Goal: Information Seeking & Learning: Compare options

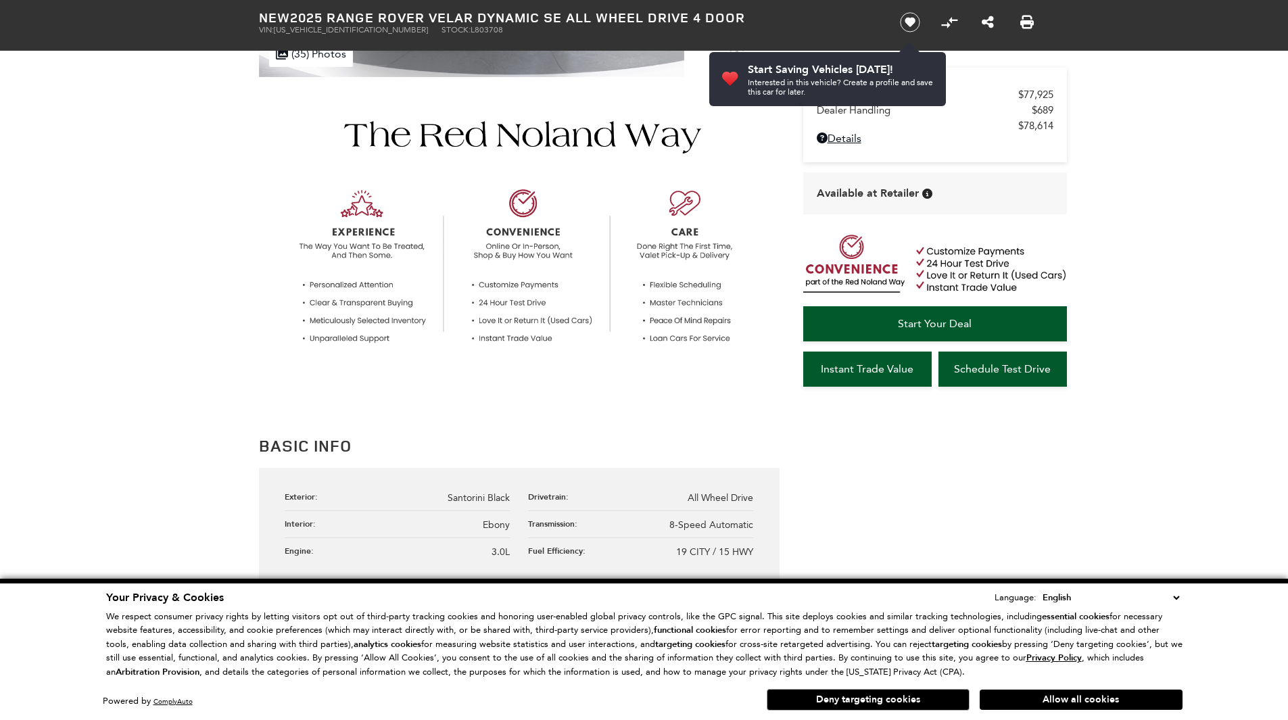
scroll to position [406, 0]
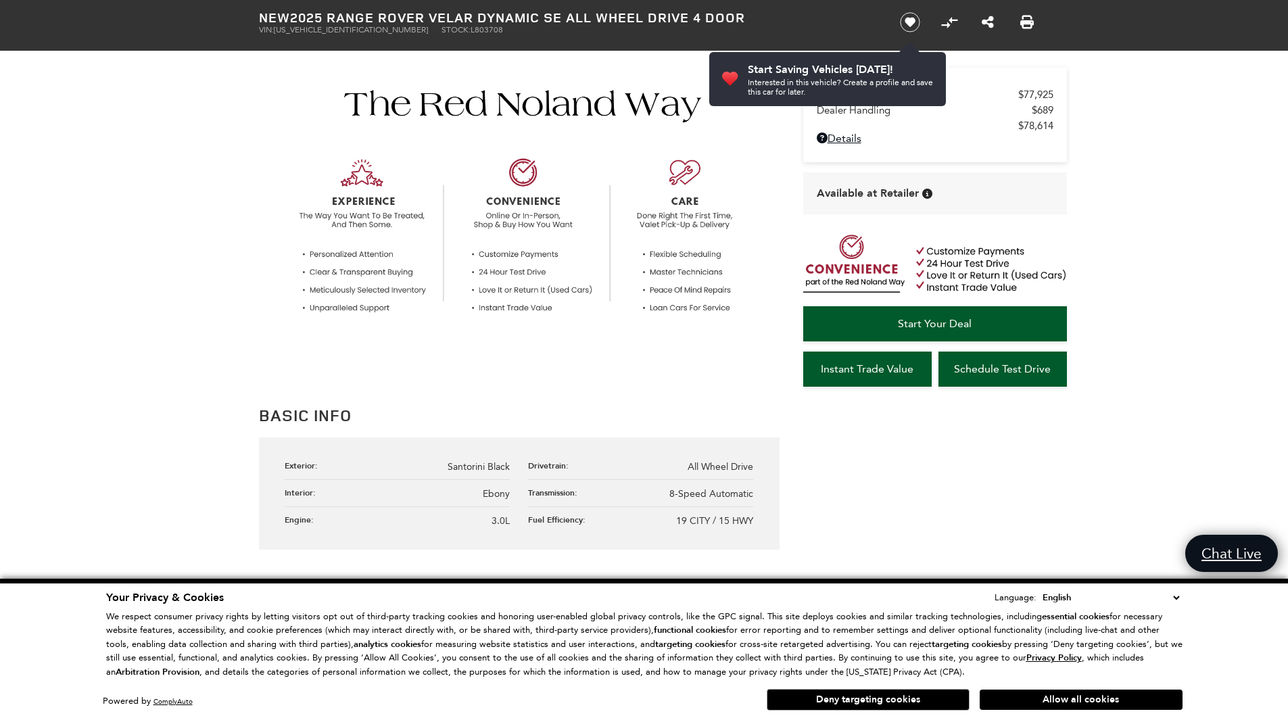
click at [1175, 599] on select "English Spanish / Español English / [GEOGRAPHIC_DATA] Korean / 한국어 Vietnamese /…" at bounding box center [1110, 597] width 143 height 15
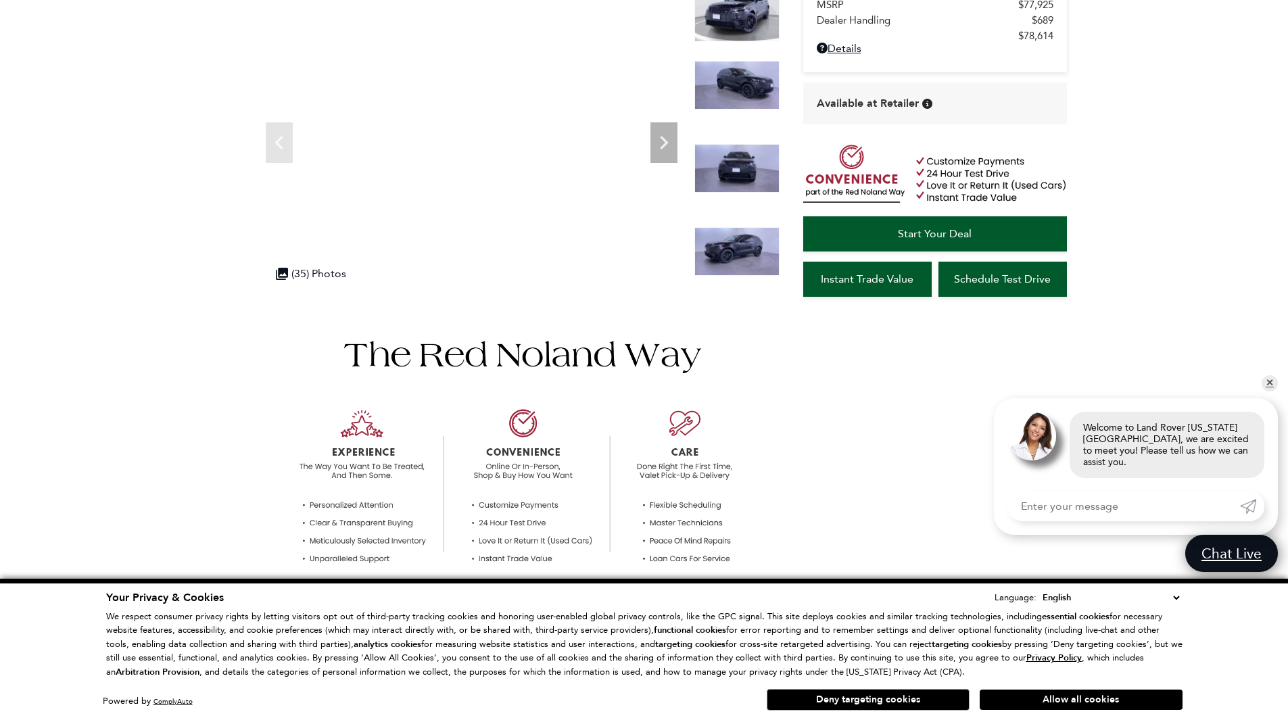
scroll to position [0, 0]
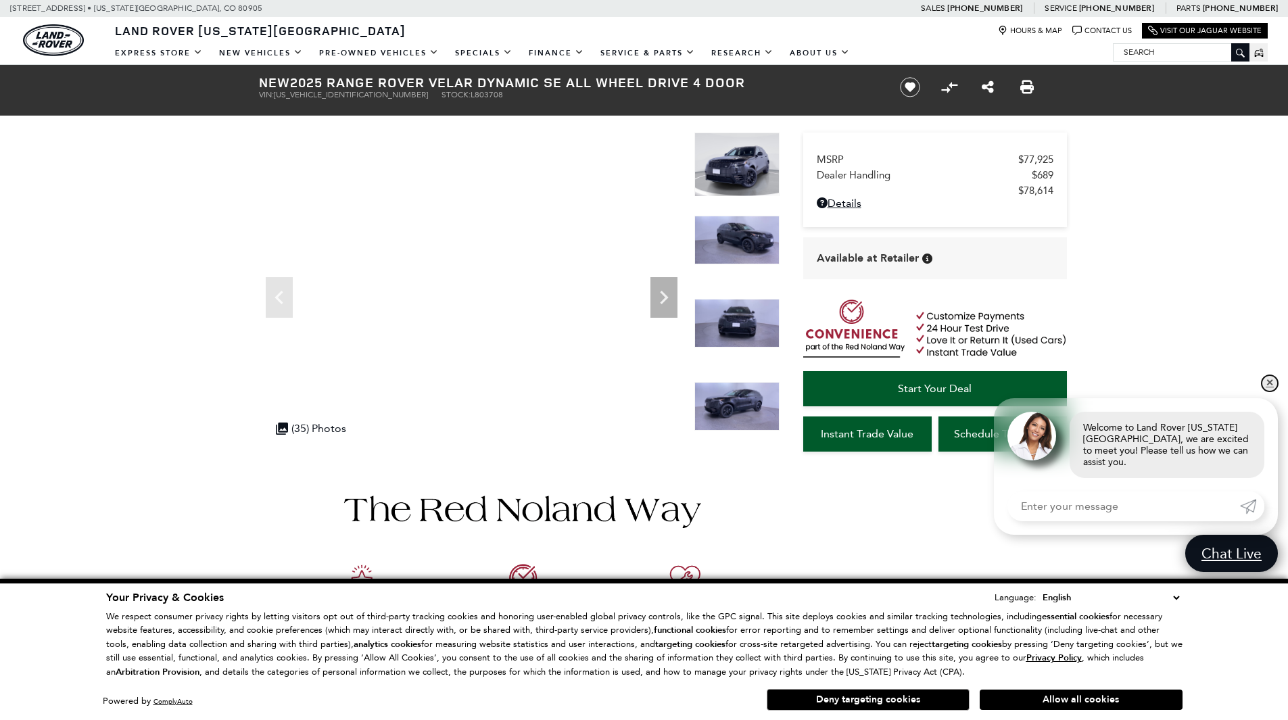
click at [1272, 390] on link "✕" at bounding box center [1269, 383] width 16 height 16
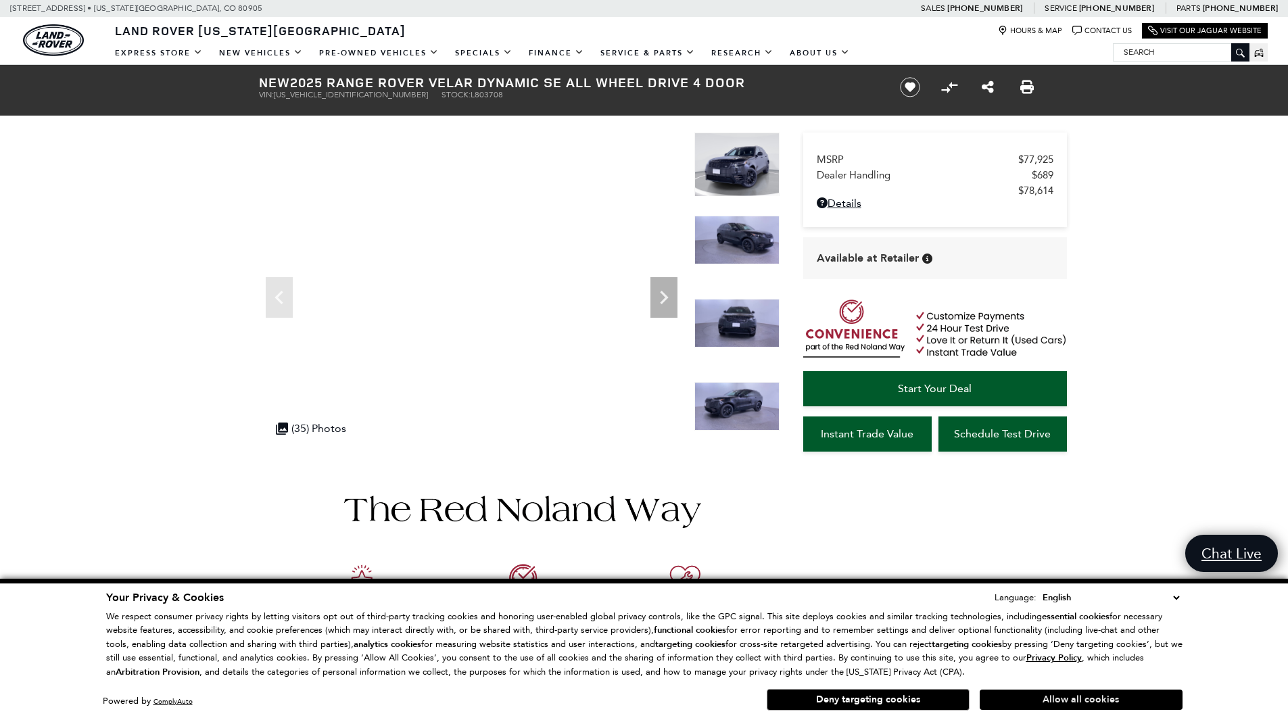
click at [1106, 700] on button "Allow all cookies" at bounding box center [1080, 699] width 203 height 20
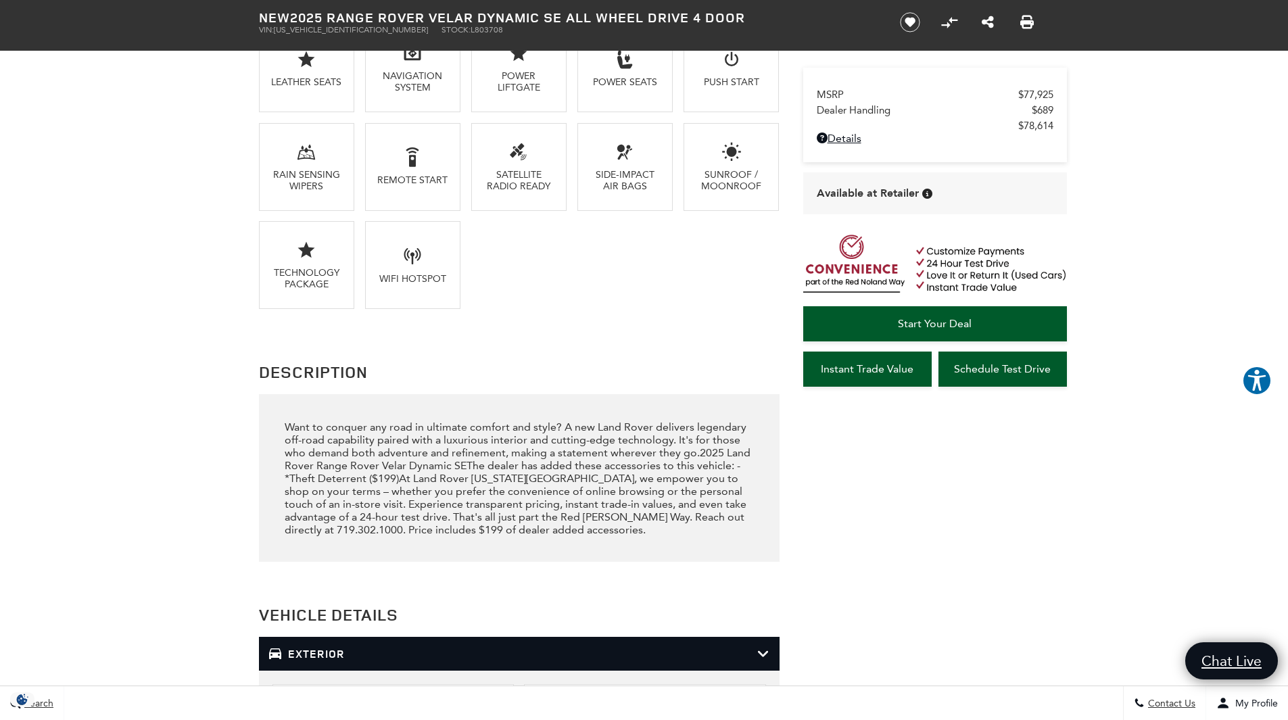
scroll to position [1284, 0]
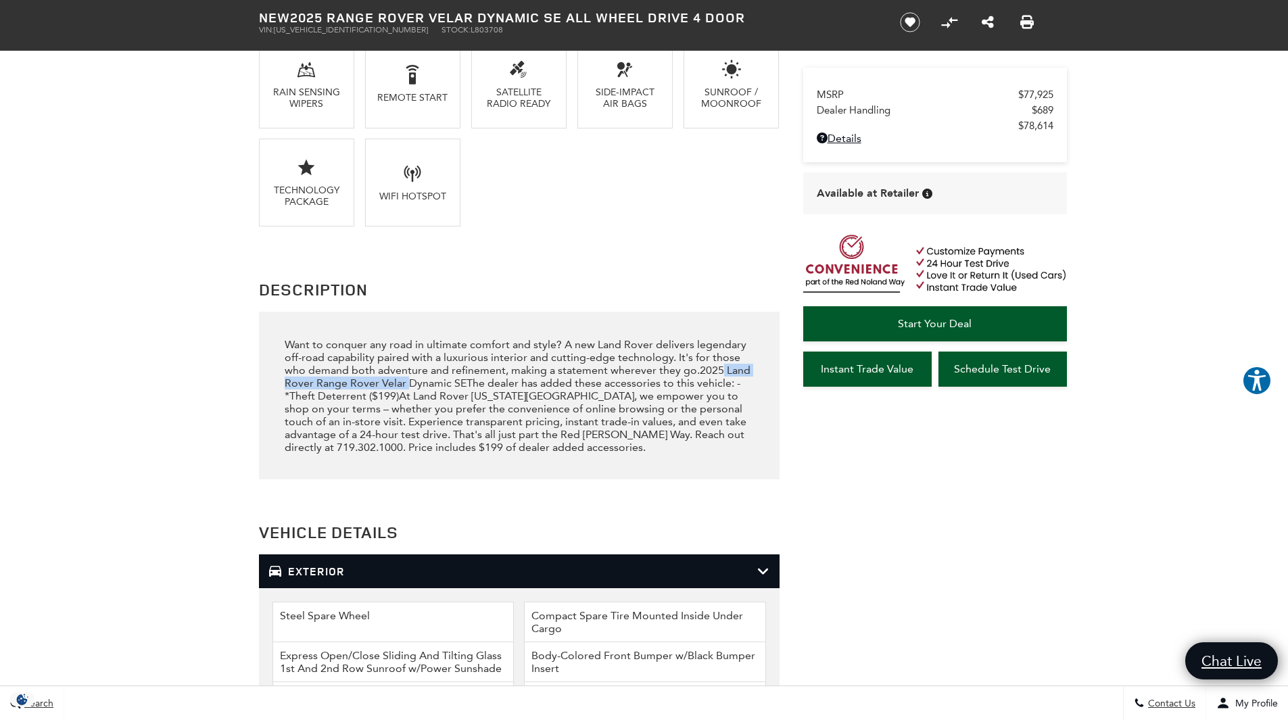
drag, startPoint x: 720, startPoint y: 370, endPoint x: 410, endPoint y: 381, distance: 311.1
click at [410, 381] on div "Want to conquer any road in ultimate comfort and style? A new Land Rover delive…" at bounding box center [519, 396] width 468 height 116
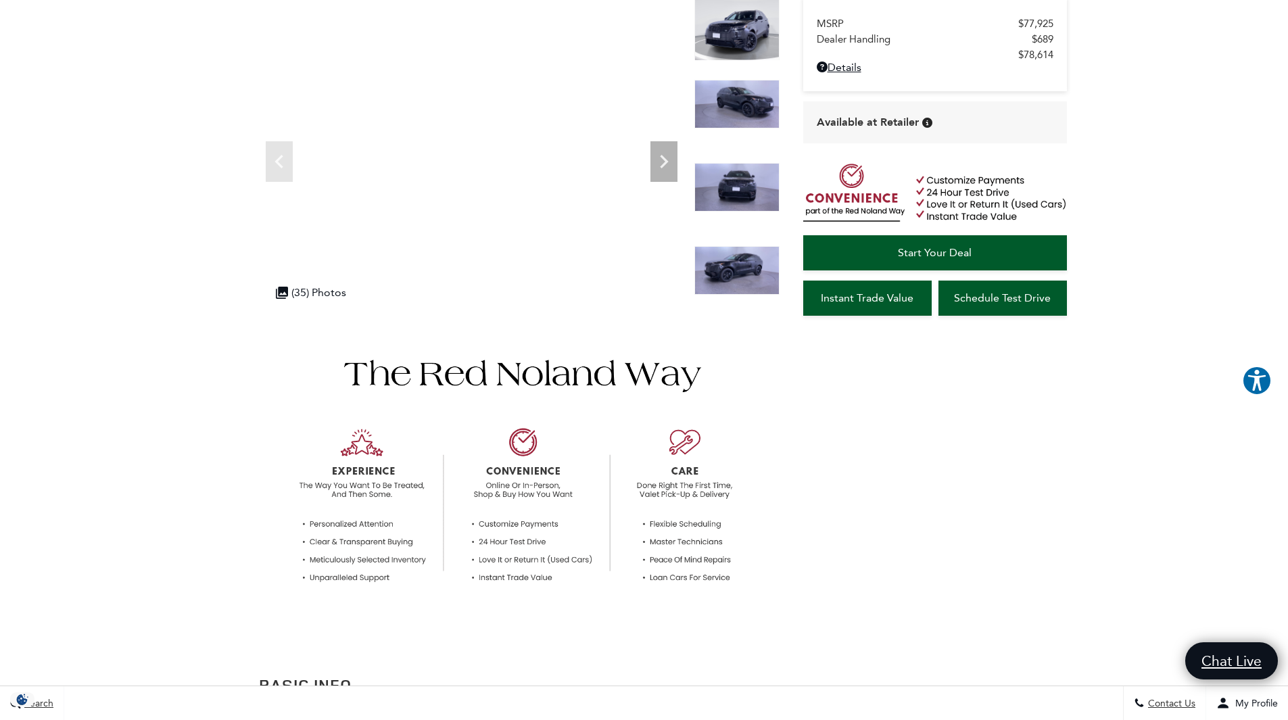
scroll to position [0, 0]
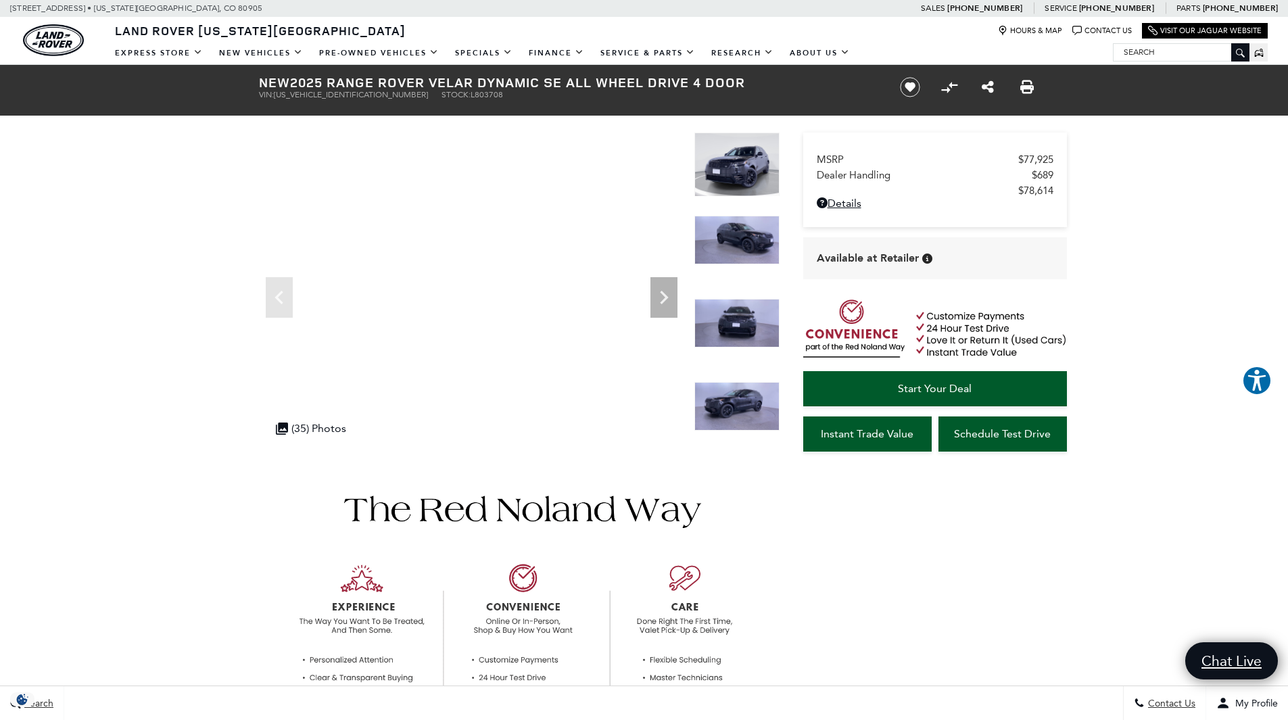
click at [748, 243] on img at bounding box center [736, 240] width 85 height 49
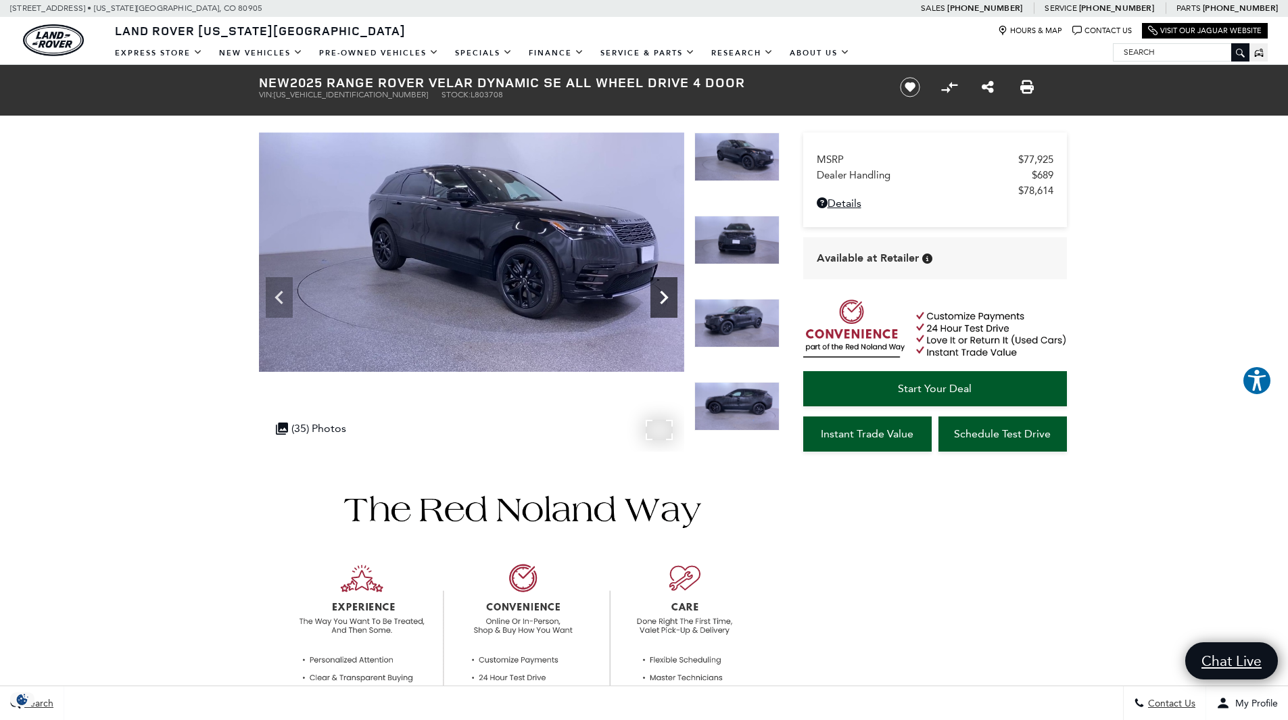
click at [675, 289] on icon "Next" at bounding box center [663, 297] width 27 height 27
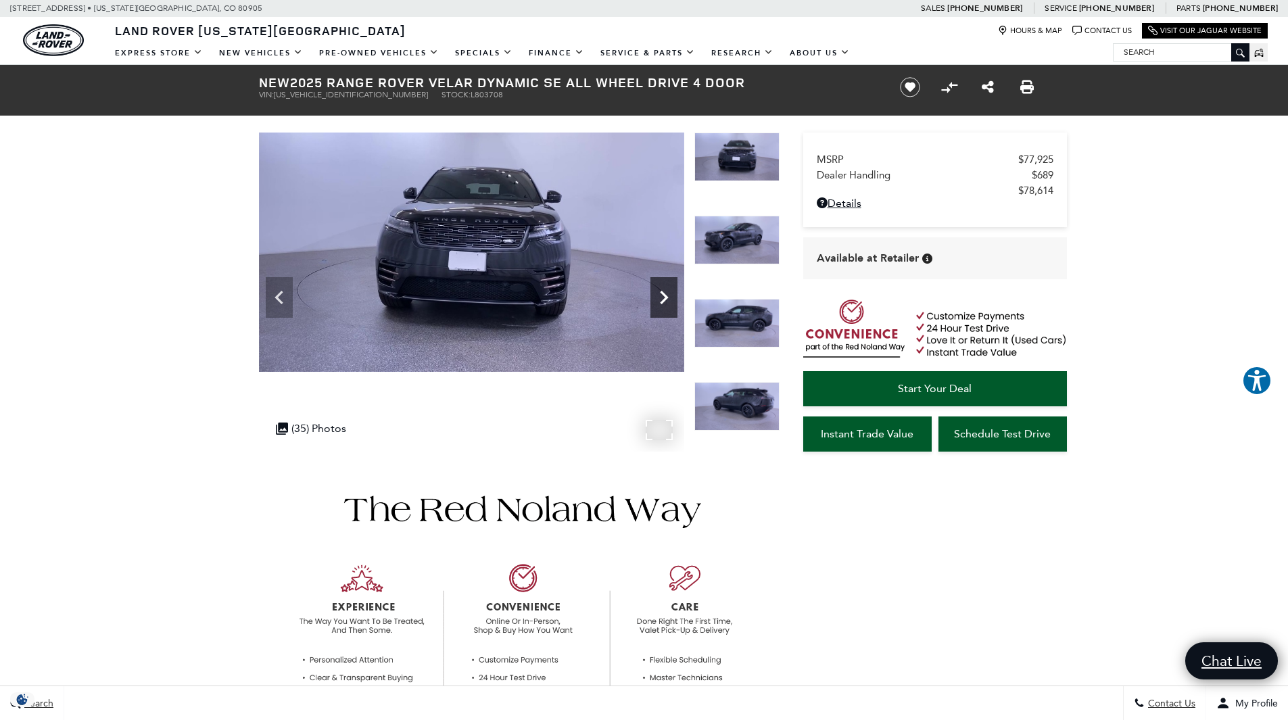
click at [673, 289] on icon "Next" at bounding box center [663, 297] width 27 height 27
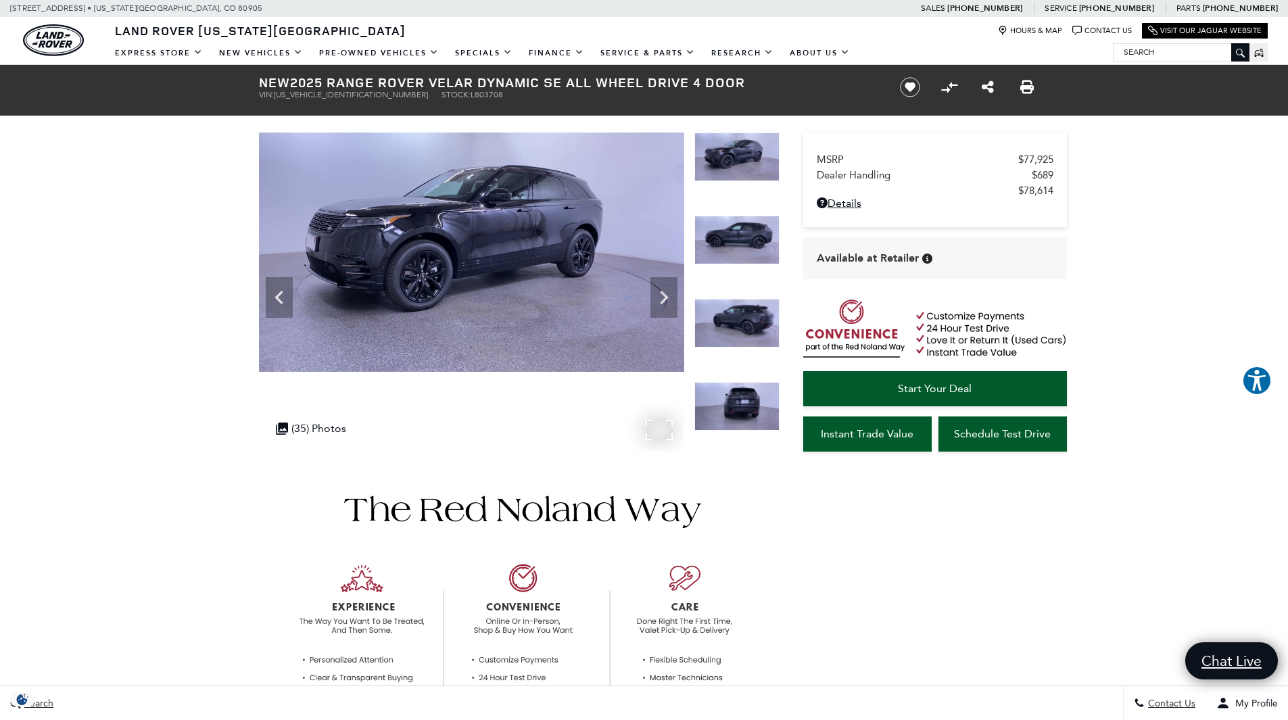
click at [568, 261] on img at bounding box center [471, 251] width 425 height 239
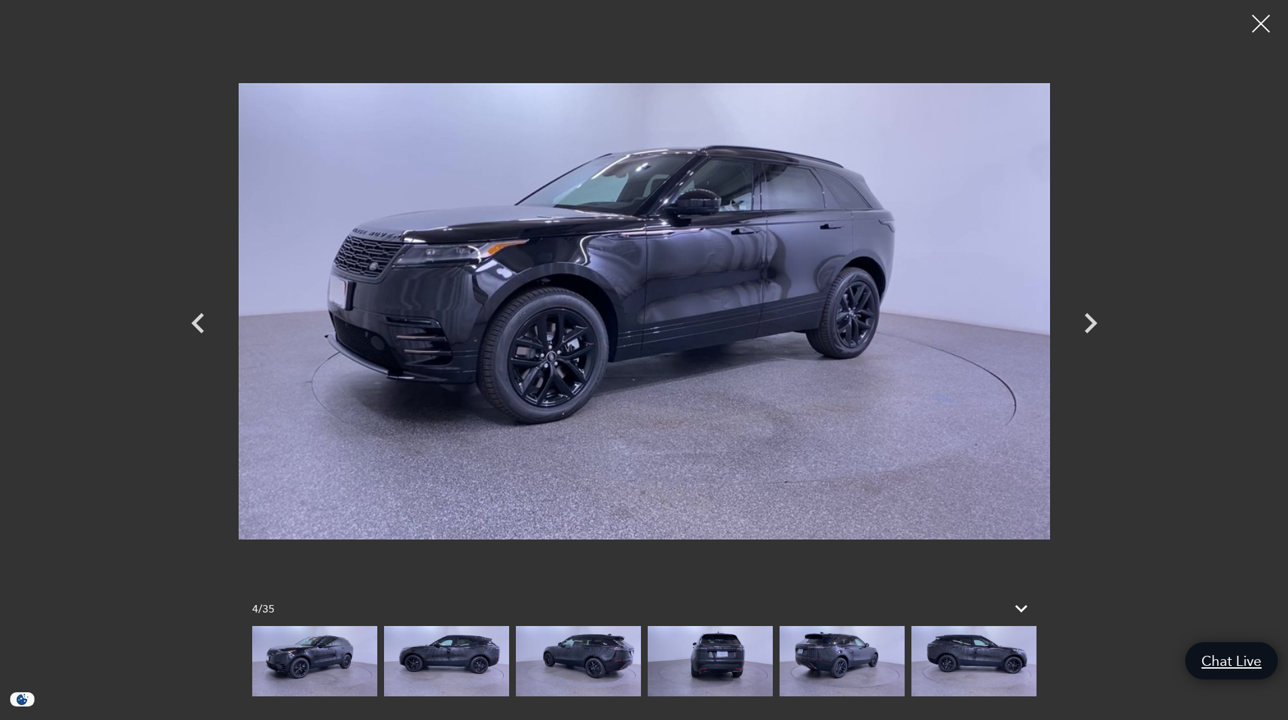
click at [1254, 30] on div at bounding box center [1261, 24] width 36 height 36
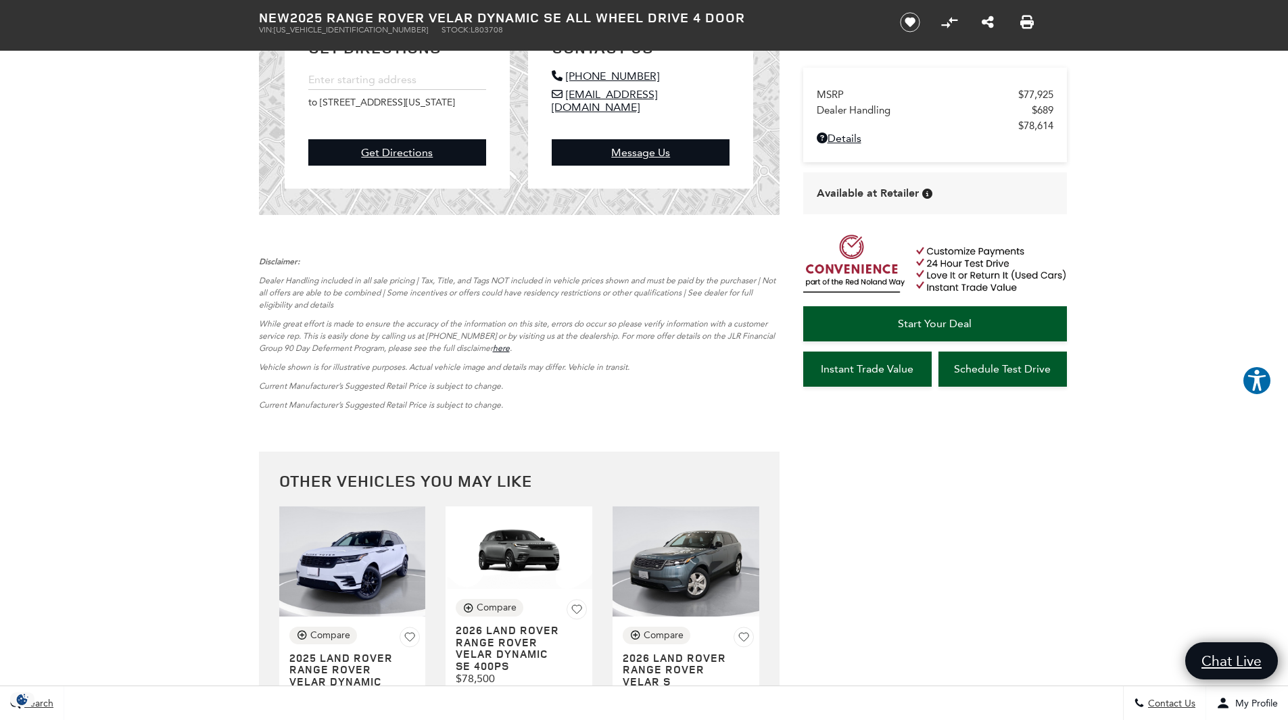
scroll to position [3785, 0]
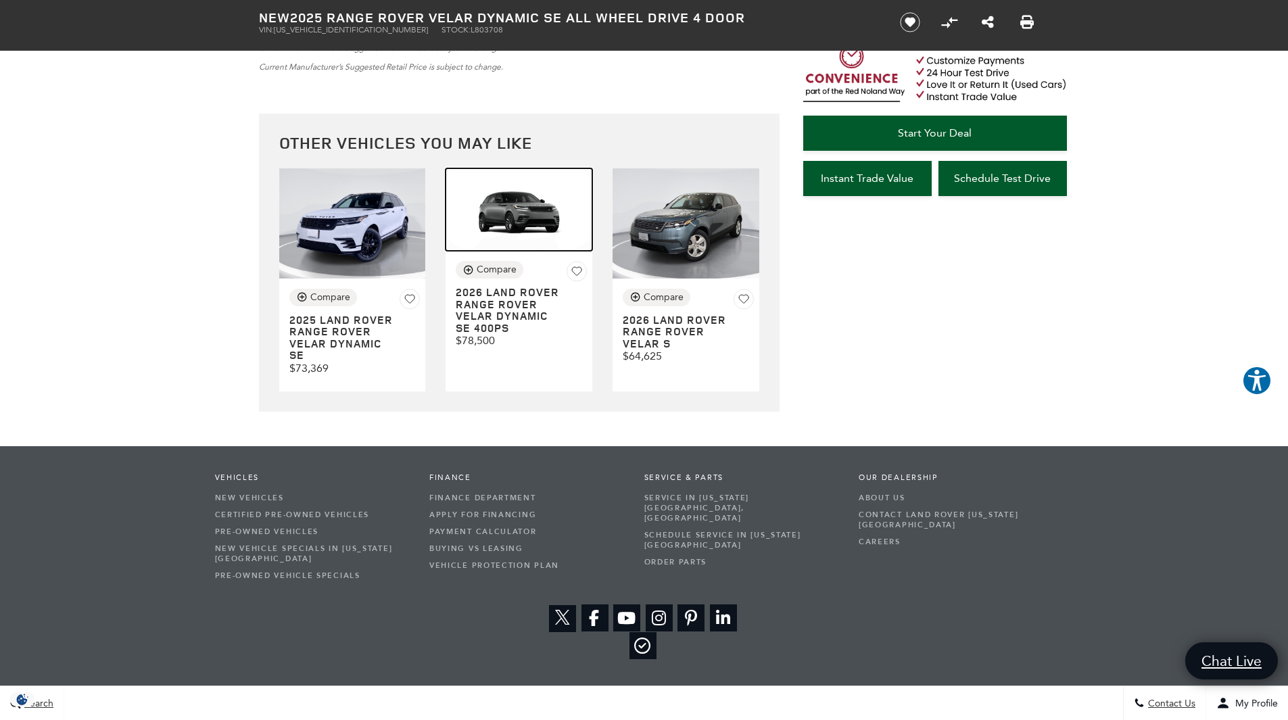
click at [518, 208] on img at bounding box center [518, 209] width 147 height 82
